Goal: Complete application form: Complete application form

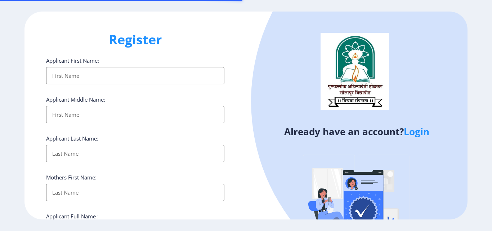
select select
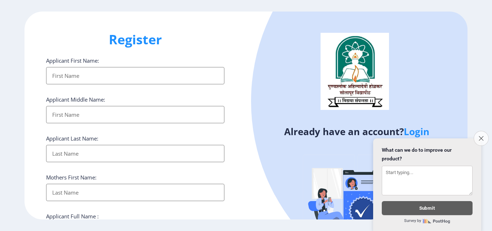
type input "[EMAIL_ADDRESS][DOMAIN_NAME]"
click at [480, 136] on icon "Close survey" at bounding box center [480, 138] width 5 height 5
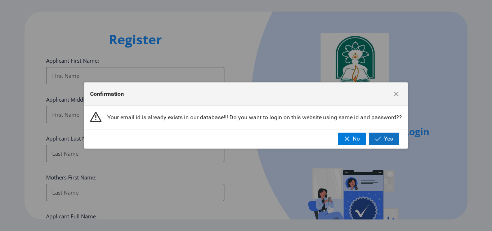
click at [385, 140] on span "Yes" at bounding box center [388, 138] width 9 height 6
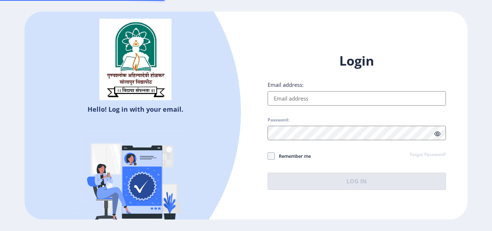
type input "[EMAIL_ADDRESS][DOMAIN_NAME]"
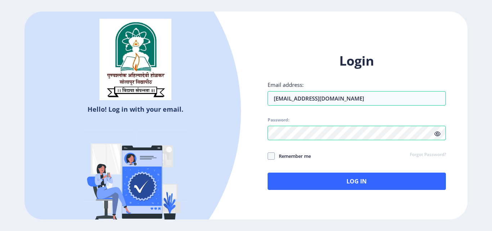
click at [437, 135] on icon at bounding box center [437, 133] width 6 height 5
click at [272, 155] on span at bounding box center [270, 155] width 7 height 7
click at [268, 156] on input "Remember me" at bounding box center [267, 156] width 0 height 0
checkbox input "true"
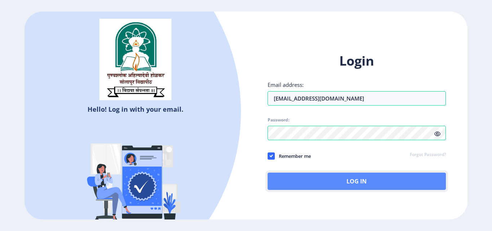
click at [354, 183] on button "Log In" at bounding box center [356, 180] width 178 height 17
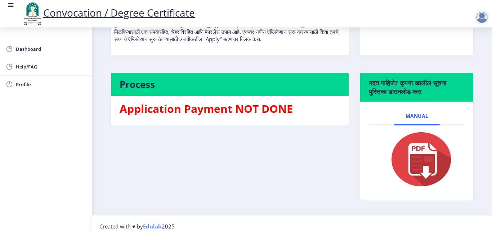
scroll to position [118, 0]
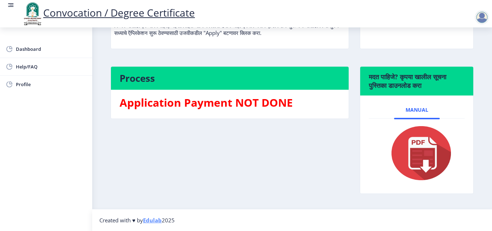
click at [426, 153] on img at bounding box center [417, 153] width 72 height 58
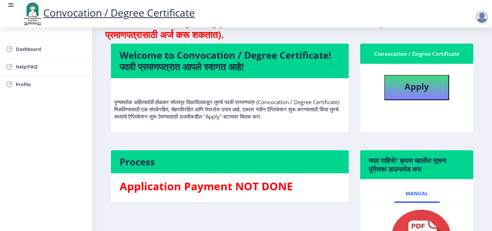
scroll to position [39, 0]
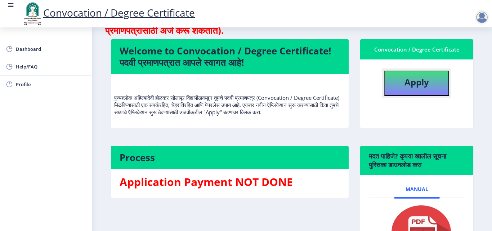
click at [420, 94] on button "Apply" at bounding box center [416, 83] width 65 height 25
select select
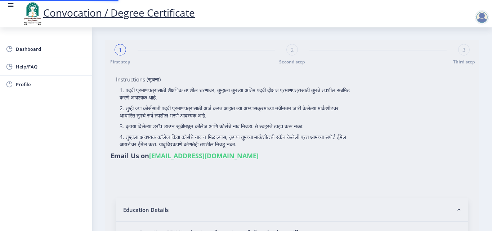
type input "2015032500192156"
select select "Regular"
select select "2020"
select select "December"
select select "Grade A+"
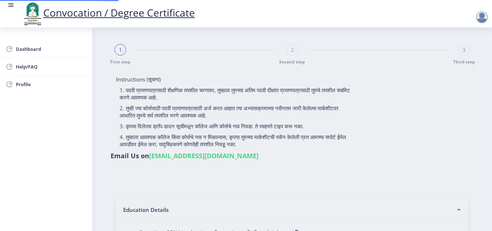
type input "519215"
type input "Savita"
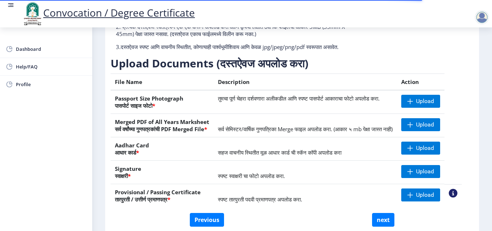
scroll to position [133, 0]
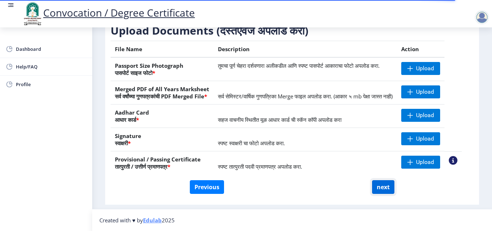
click at [383, 184] on button "next" at bounding box center [383, 187] width 22 height 14
select select
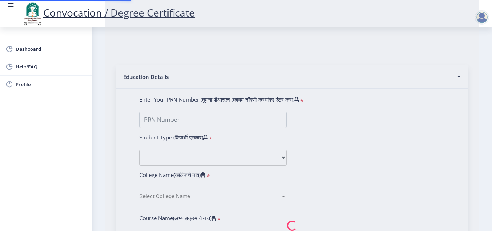
scroll to position [0, 0]
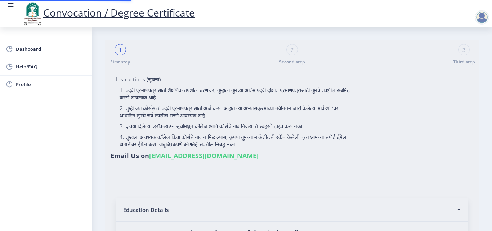
type input "2015032500192156"
select select "Regular"
select select "2020"
select select "December"
select select "Grade A+"
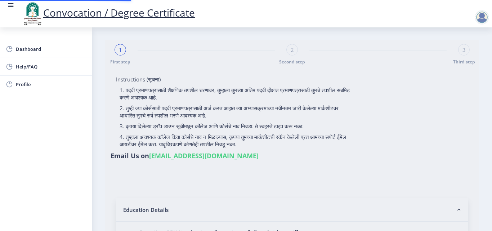
type input "519215"
type input "Savita"
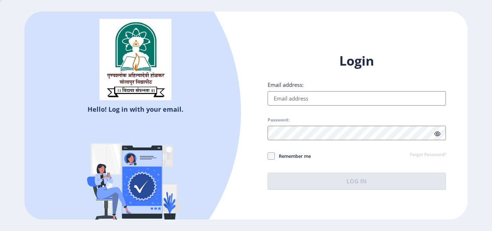
type input "[EMAIL_ADDRESS][DOMAIN_NAME]"
